Goal: Information Seeking & Learning: Find specific page/section

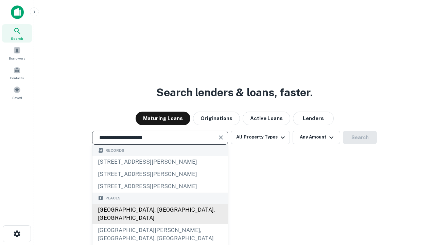
click at [160, 224] on div "[GEOGRAPHIC_DATA], [GEOGRAPHIC_DATA], [GEOGRAPHIC_DATA]" at bounding box center [159, 213] width 135 height 20
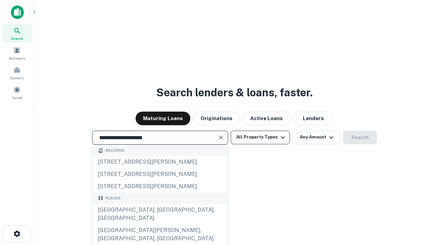
click at [260, 137] on button "All Property Types" at bounding box center [260, 137] width 59 height 14
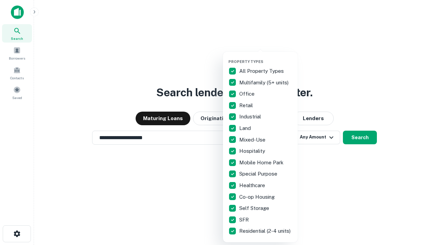
type input "**********"
click at [266, 57] on button "button" at bounding box center [265, 57] width 75 height 0
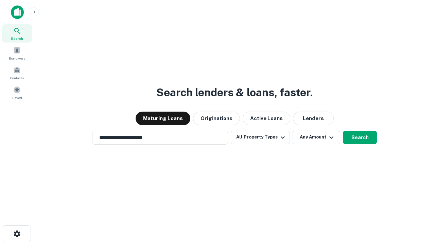
scroll to position [4, 82]
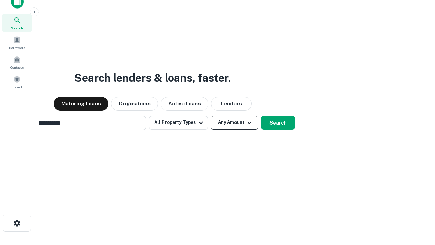
click at [211, 116] on button "Any Amount" at bounding box center [235, 123] width 48 height 14
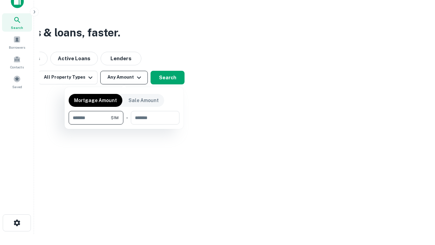
type input "*******"
click at [124, 124] on button "button" at bounding box center [124, 124] width 111 height 0
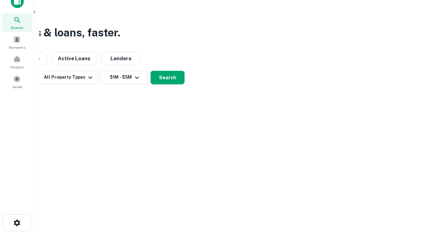
scroll to position [11, 0]
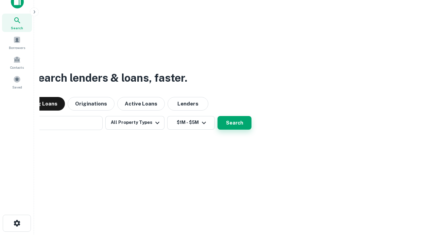
click at [217, 116] on button "Search" at bounding box center [234, 123] width 34 height 14
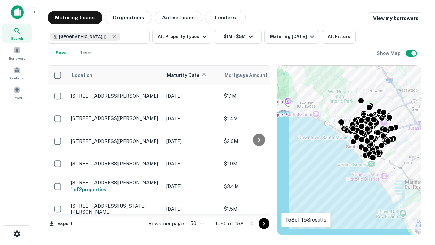
click at [196, 223] on body "Search Borrowers Contacts Saved Maturing Loans Originations Active Loans Lender…" at bounding box center [217, 122] width 435 height 245
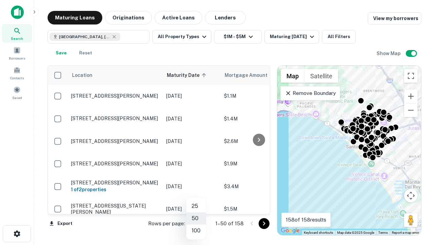
click at [196, 206] on li "25" at bounding box center [196, 206] width 20 height 12
